Goal: Task Accomplishment & Management: Use online tool/utility

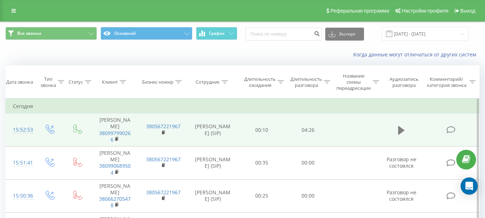
click at [403, 134] on icon at bounding box center [401, 130] width 6 height 9
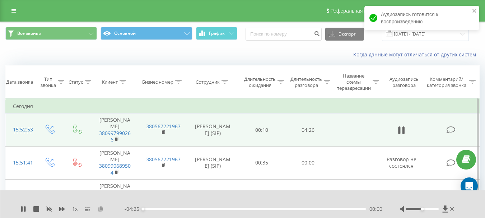
click at [101, 209] on icon at bounding box center [101, 208] width 6 height 5
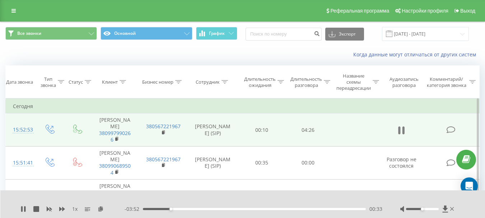
click at [401, 134] on icon at bounding box center [401, 130] width 6 height 10
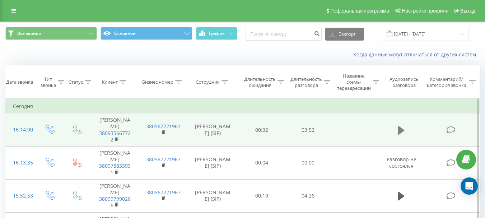
click at [400, 128] on icon at bounding box center [401, 130] width 6 height 9
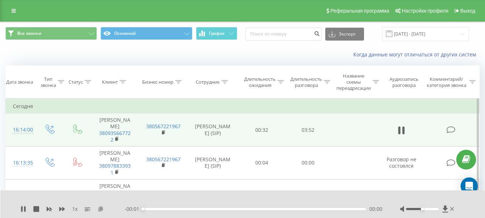
click at [99, 209] on icon at bounding box center [101, 208] width 6 height 5
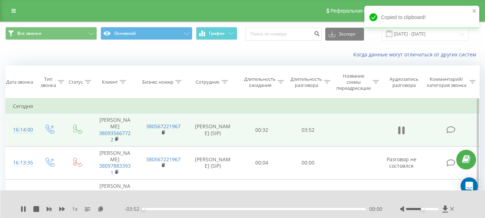
click at [399, 131] on icon at bounding box center [399, 130] width 2 height 8
